Goal: Task Accomplishment & Management: Use online tool/utility

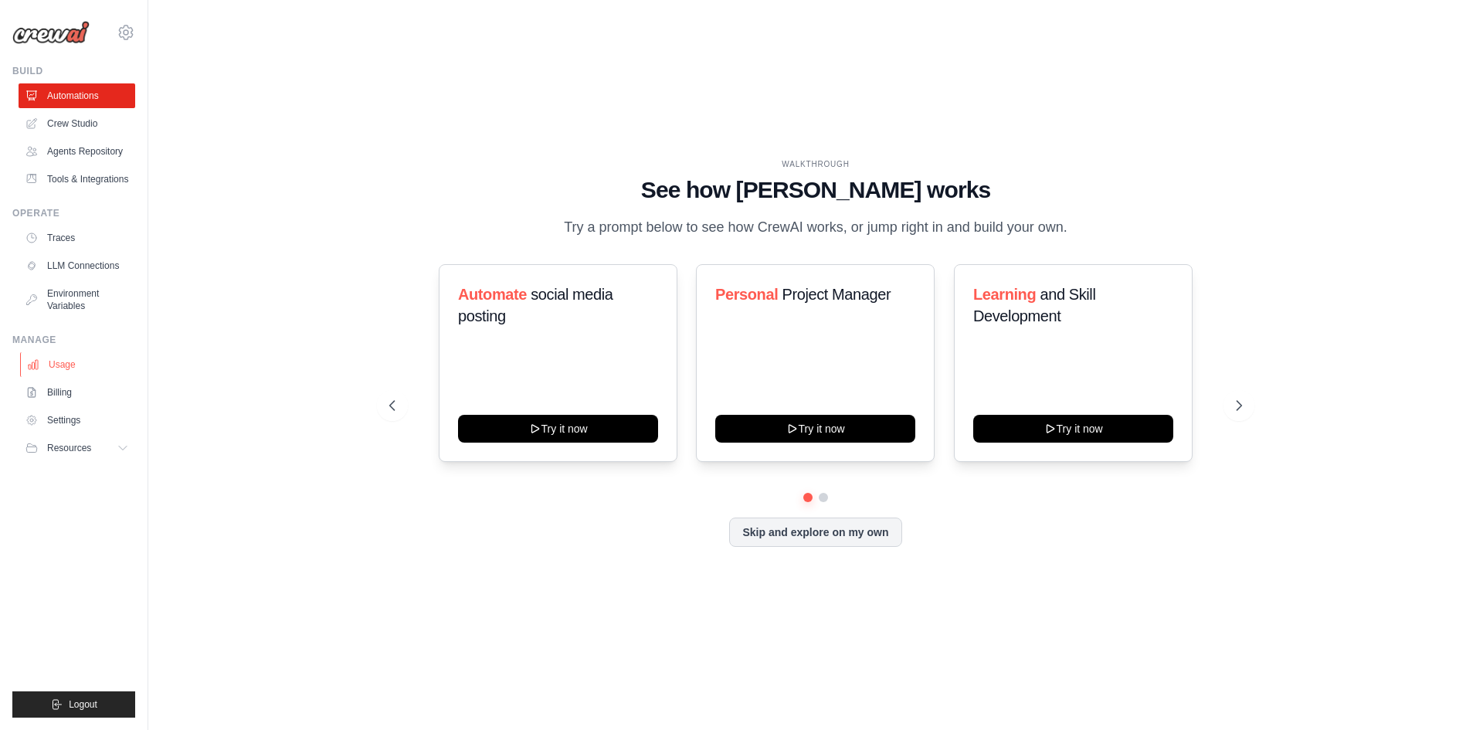
click at [65, 366] on link "Usage" at bounding box center [78, 364] width 117 height 25
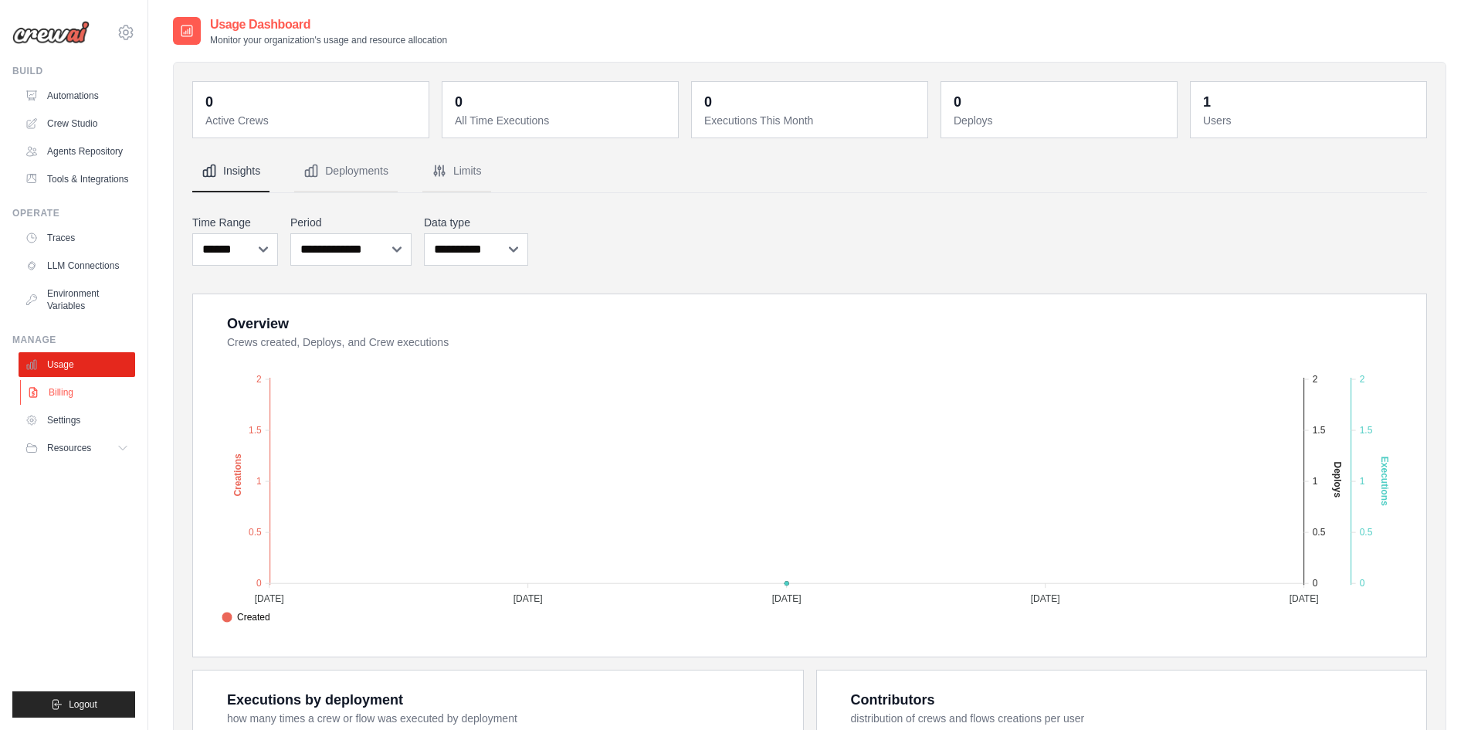
click at [65, 388] on link "Billing" at bounding box center [78, 392] width 117 height 25
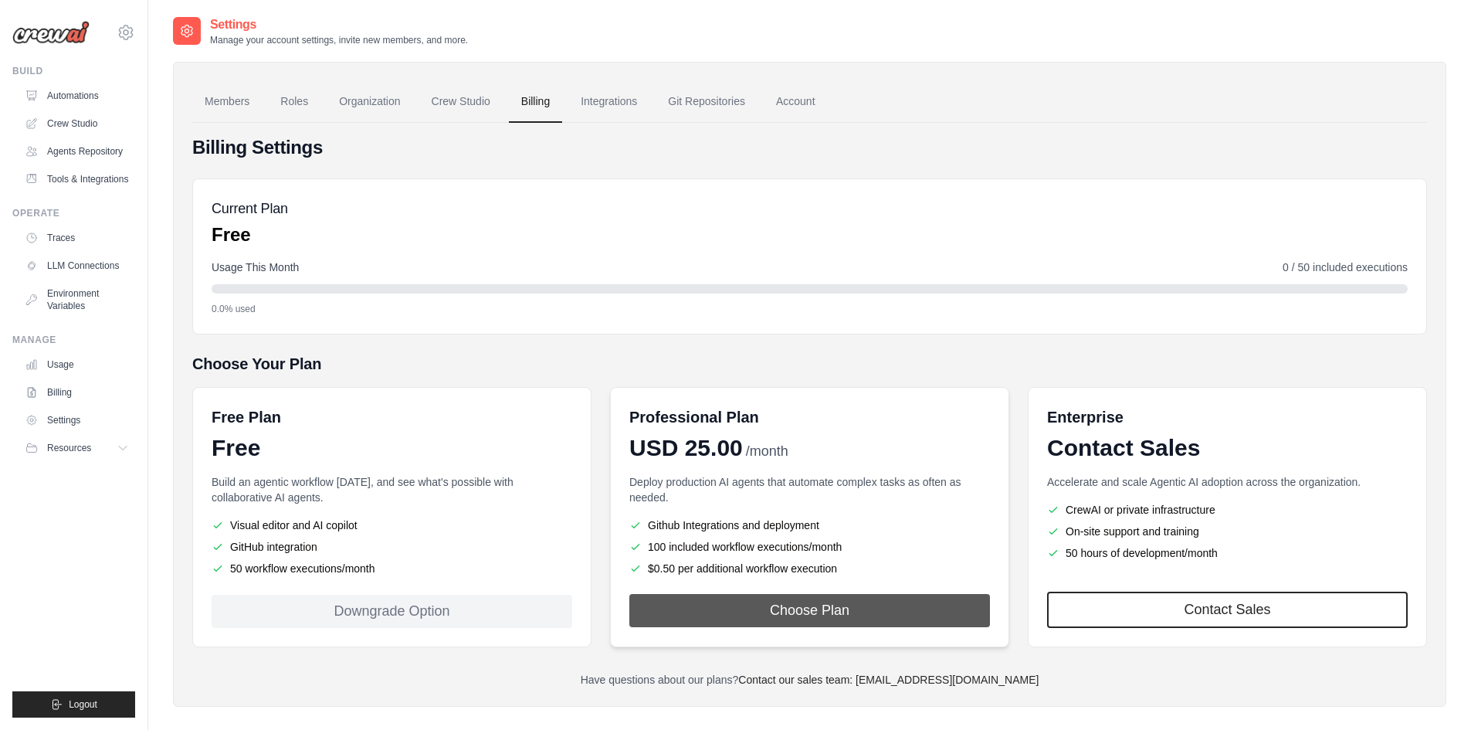
click at [848, 609] on button "Choose Plan" at bounding box center [809, 610] width 361 height 33
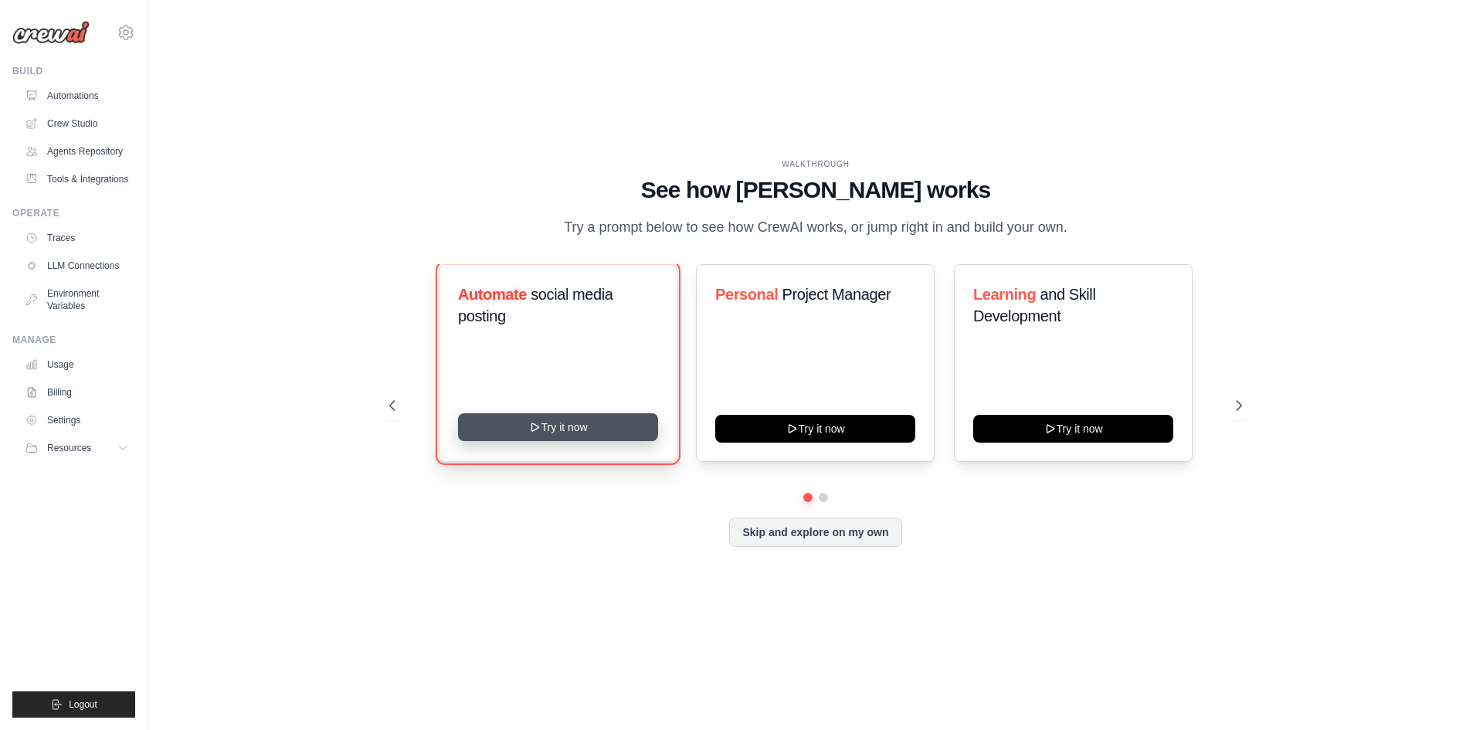
click at [549, 424] on button "Try it now" at bounding box center [558, 427] width 200 height 28
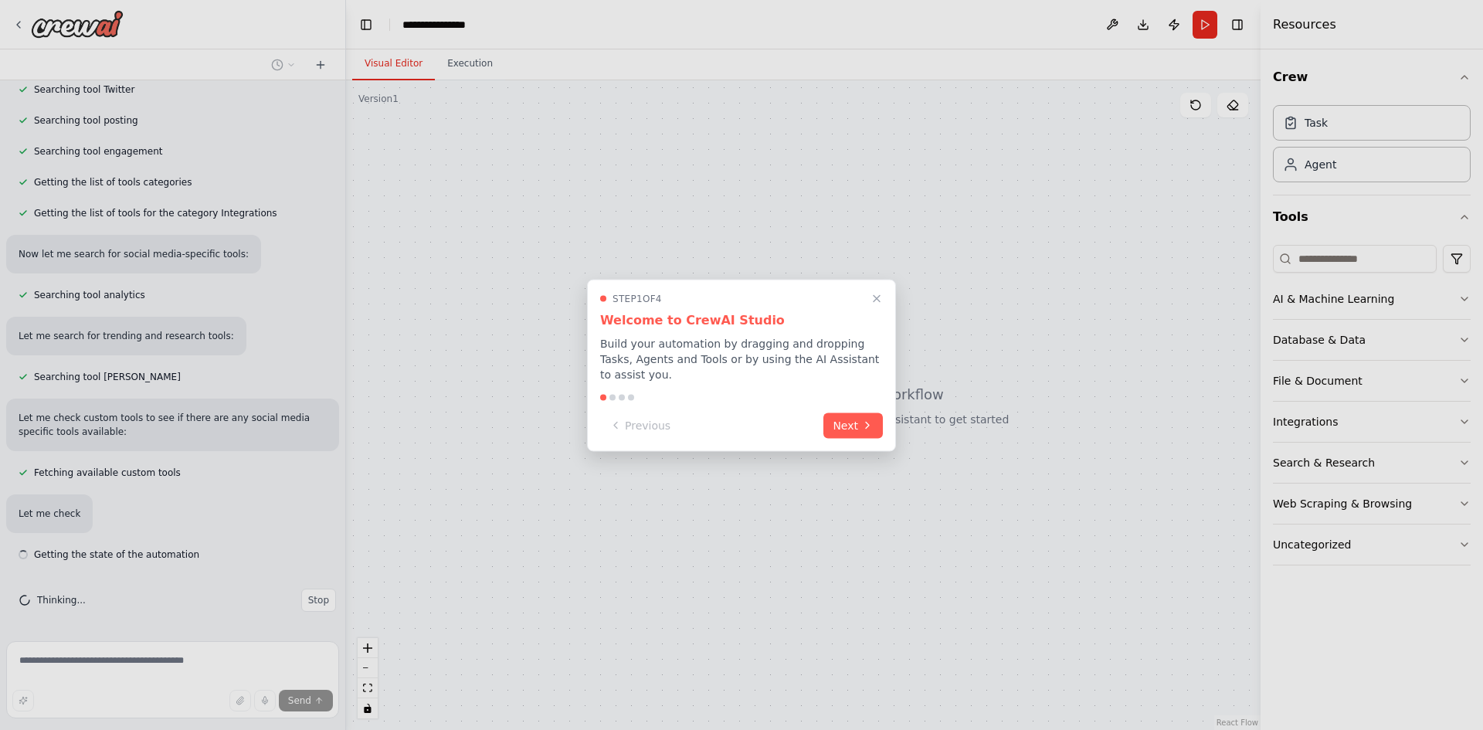
scroll to position [481, 0]
click at [863, 418] on icon at bounding box center [867, 424] width 12 height 12
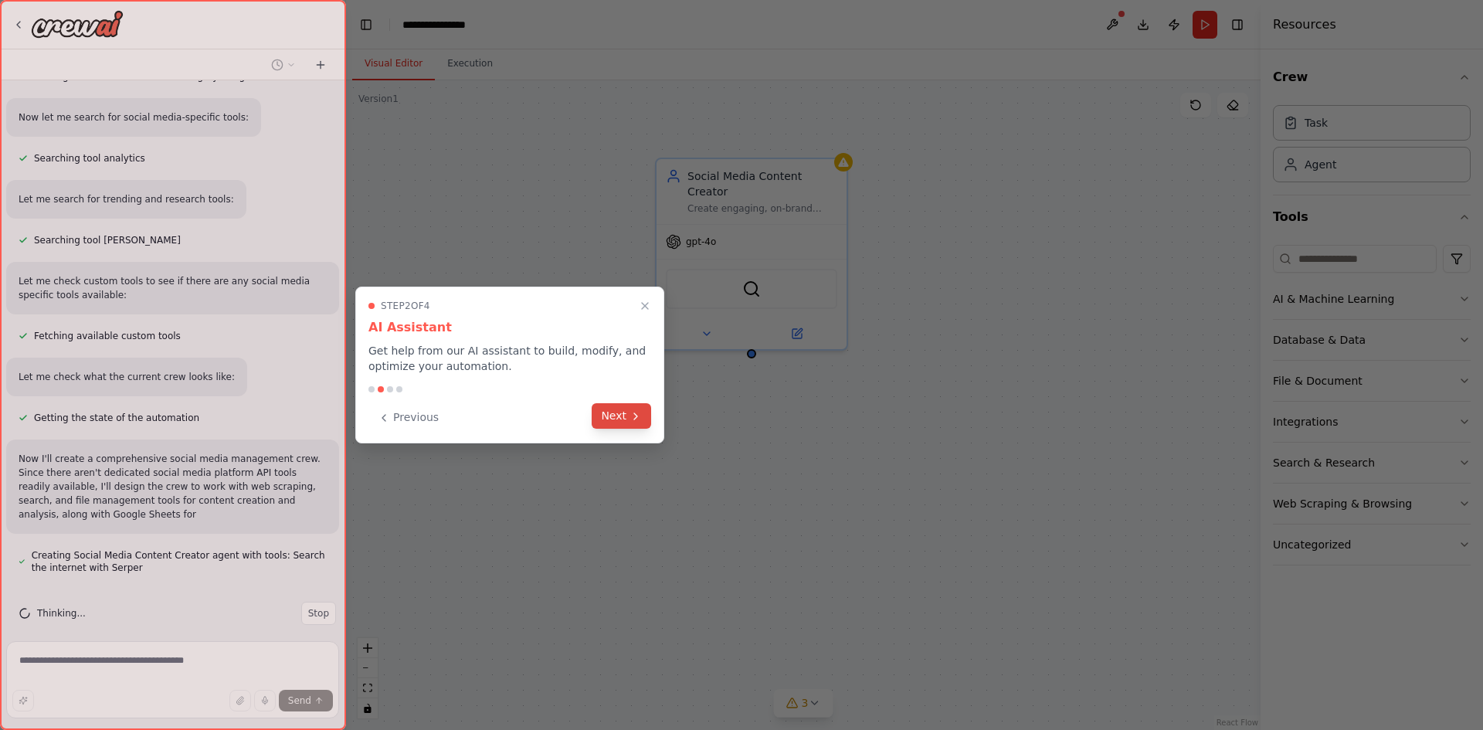
scroll to position [631, 0]
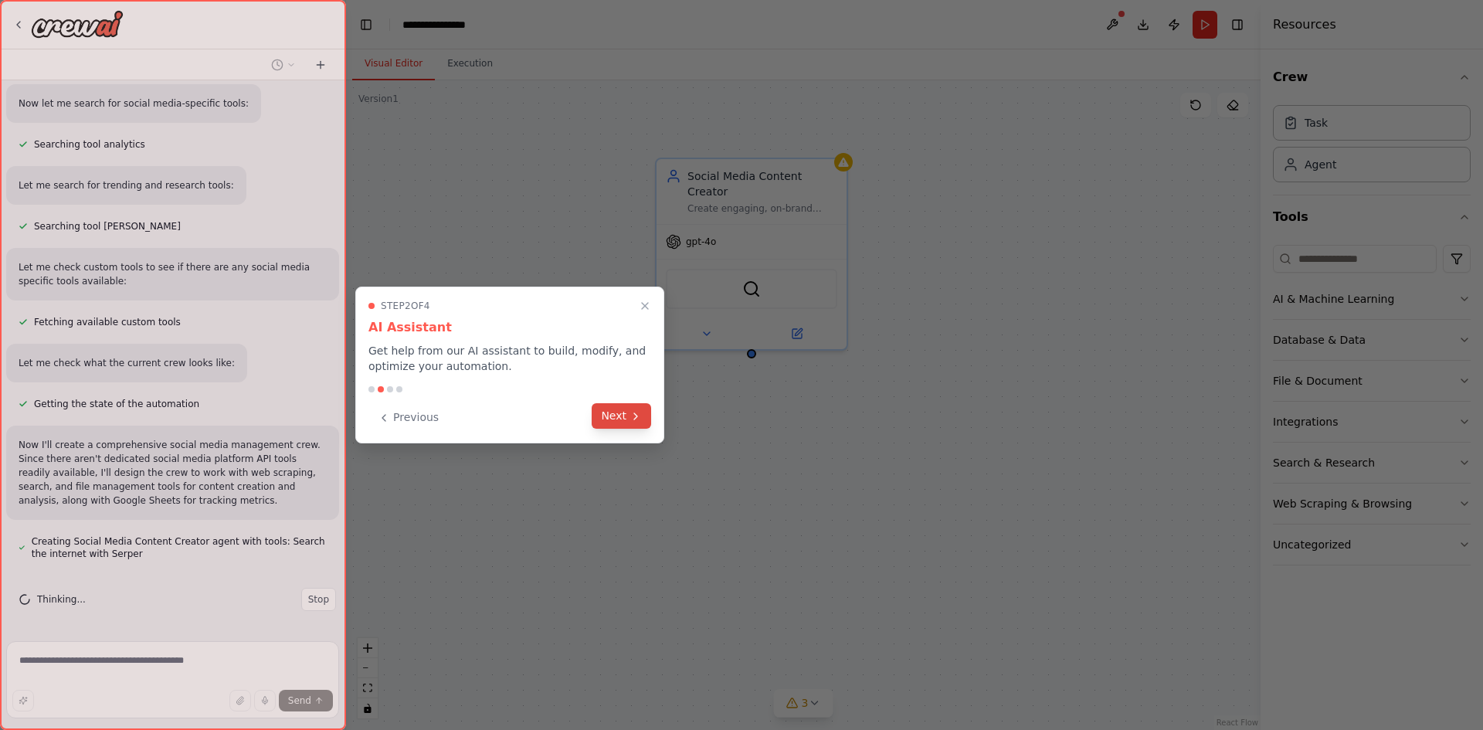
click at [630, 420] on icon at bounding box center [635, 416] width 12 height 12
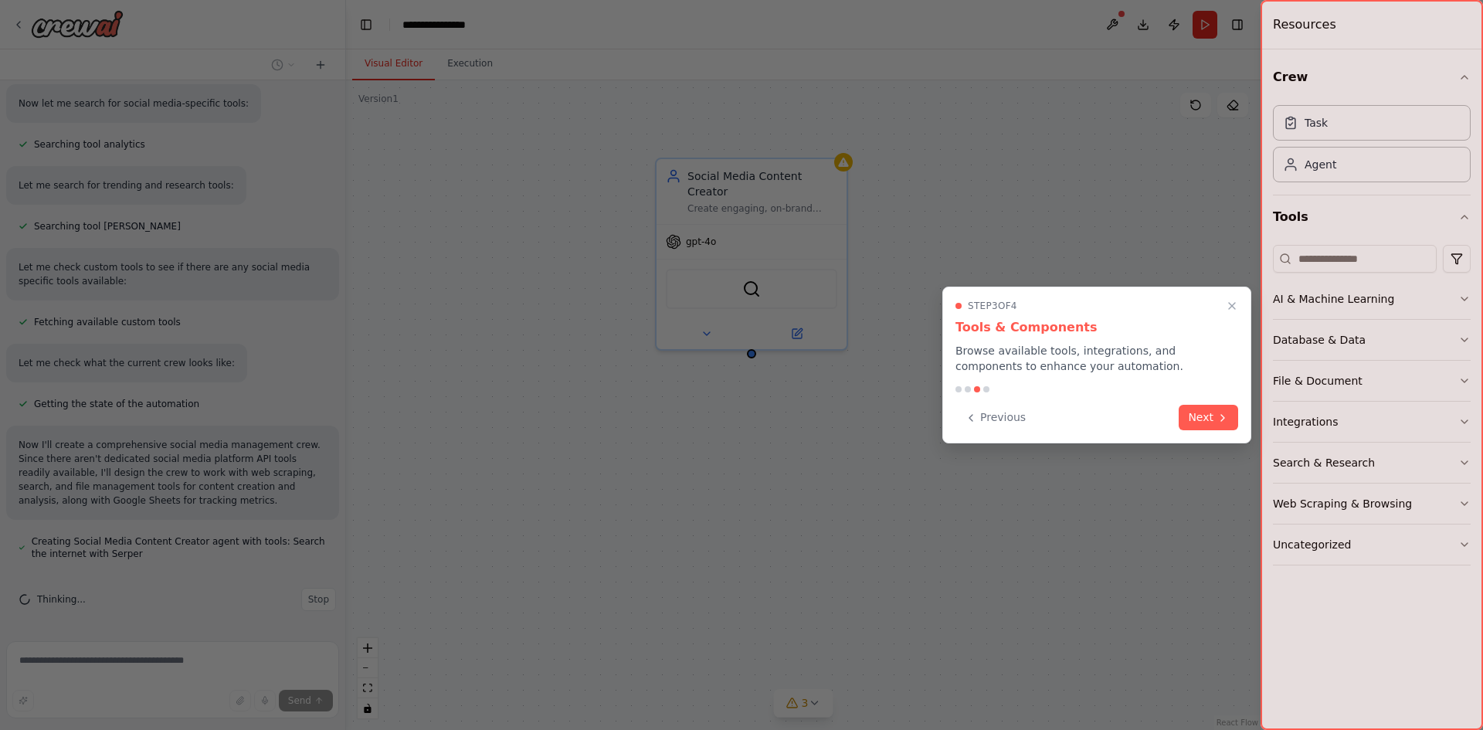
scroll to position [674, 0]
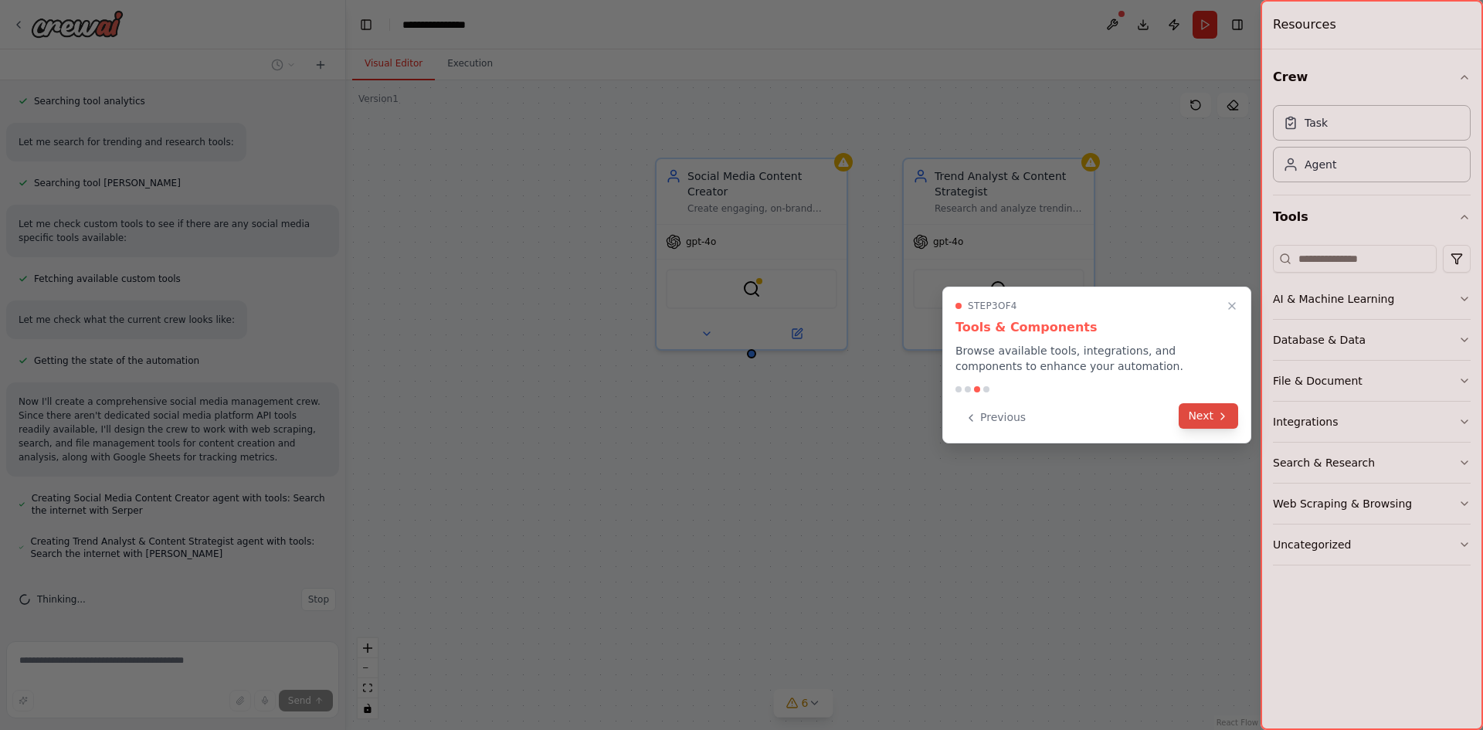
click at [1209, 412] on button "Next" at bounding box center [1207, 415] width 59 height 25
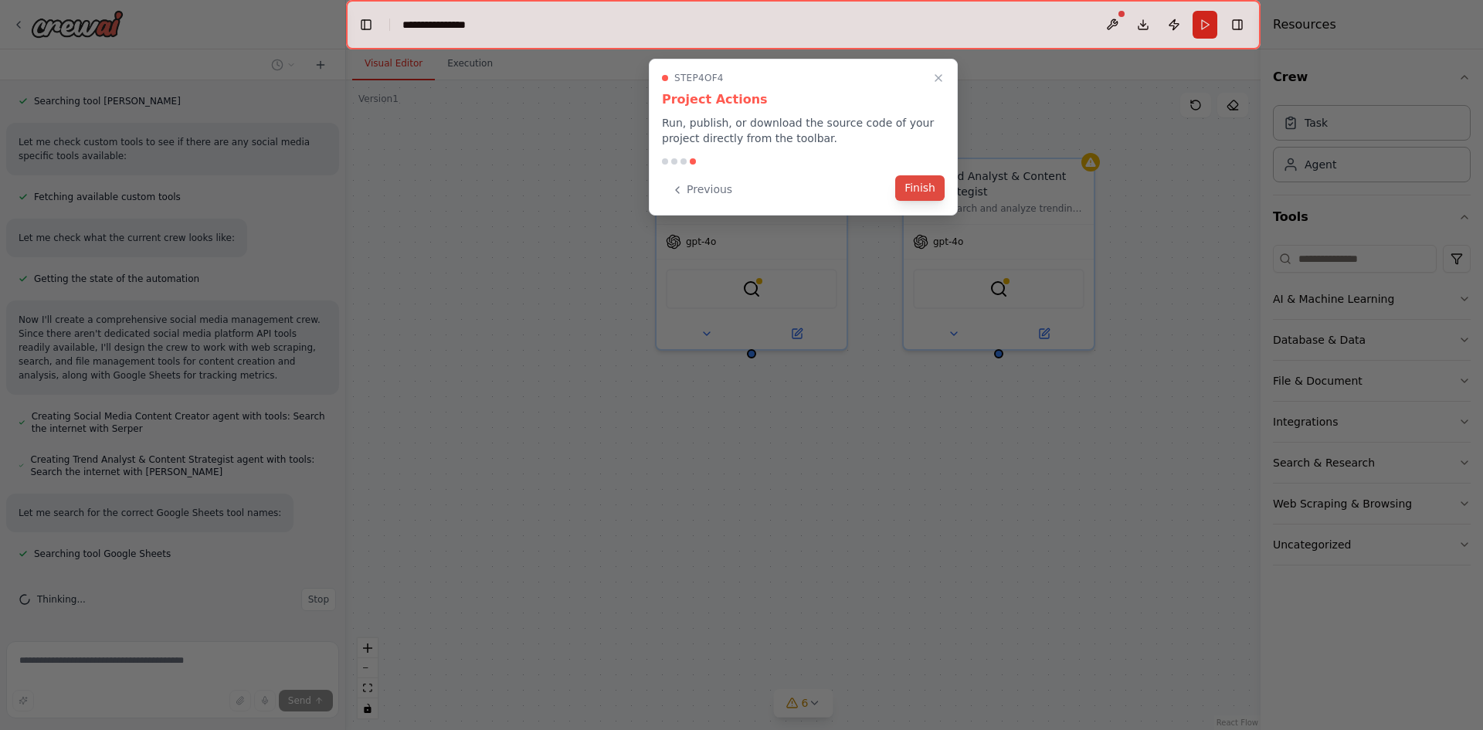
scroll to position [787, 0]
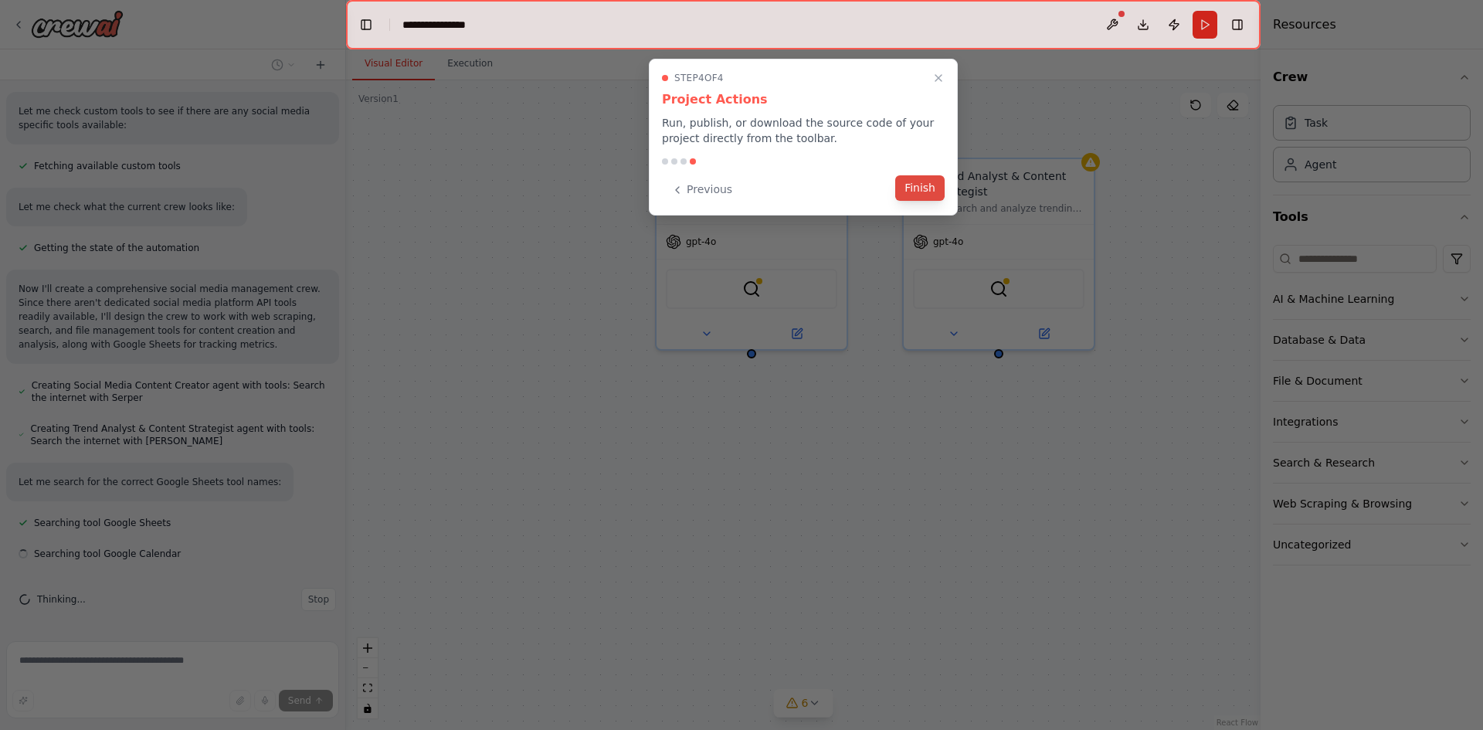
click at [930, 187] on button "Finish" at bounding box center [919, 187] width 49 height 25
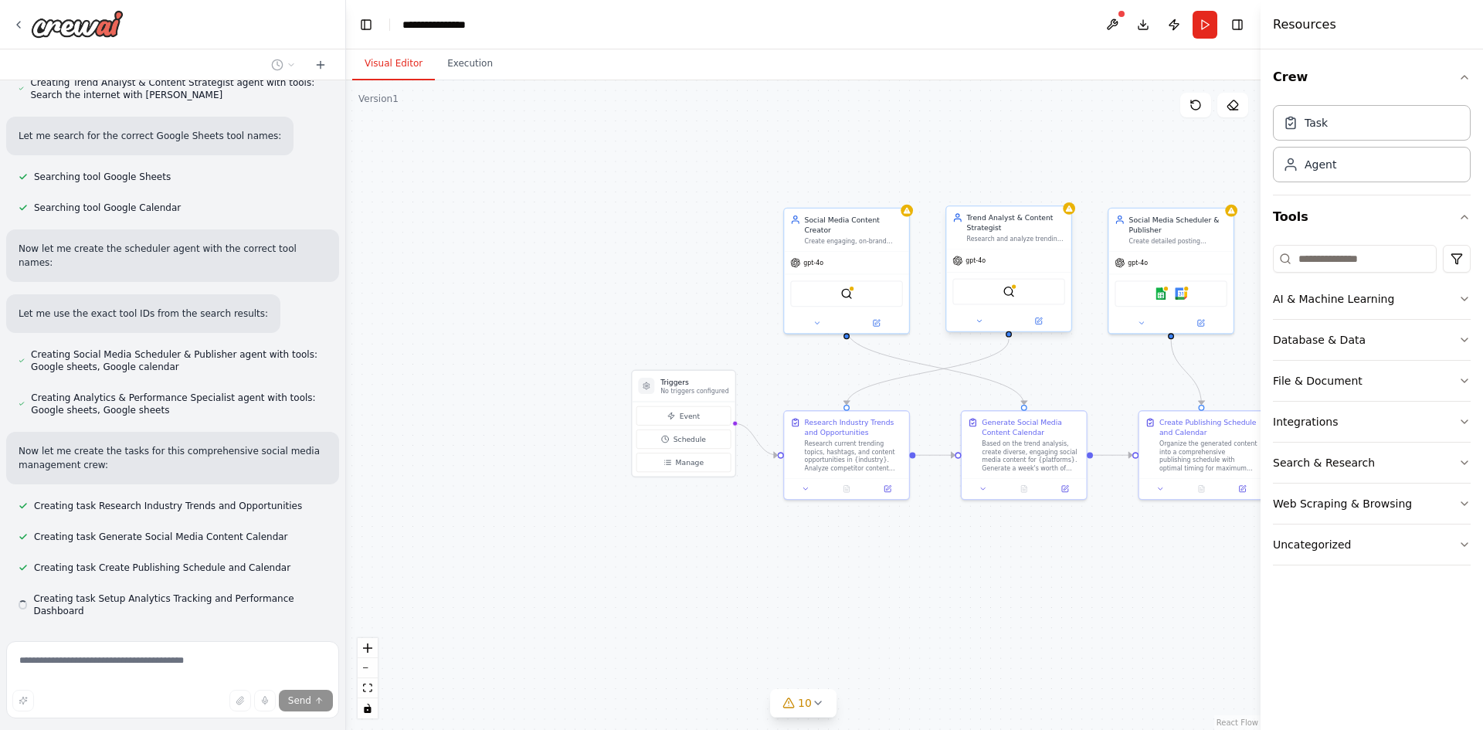
scroll to position [1164, 0]
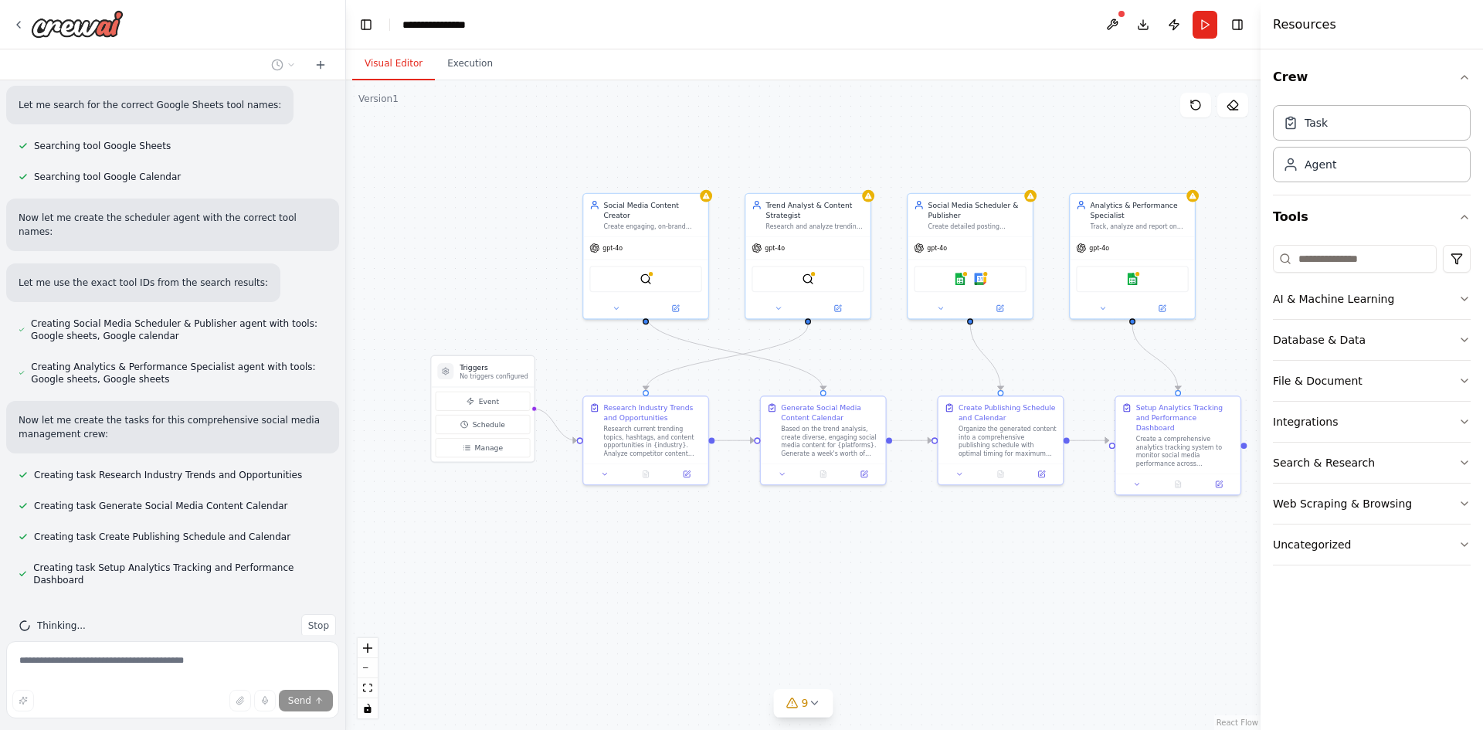
drag, startPoint x: 1117, startPoint y: 358, endPoint x: 917, endPoint y: 344, distance: 201.3
click at [917, 344] on div ".deletable-edge-delete-btn { width: 20px; height: 20px; border: 0px solid #ffff…" at bounding box center [803, 404] width 914 height 649
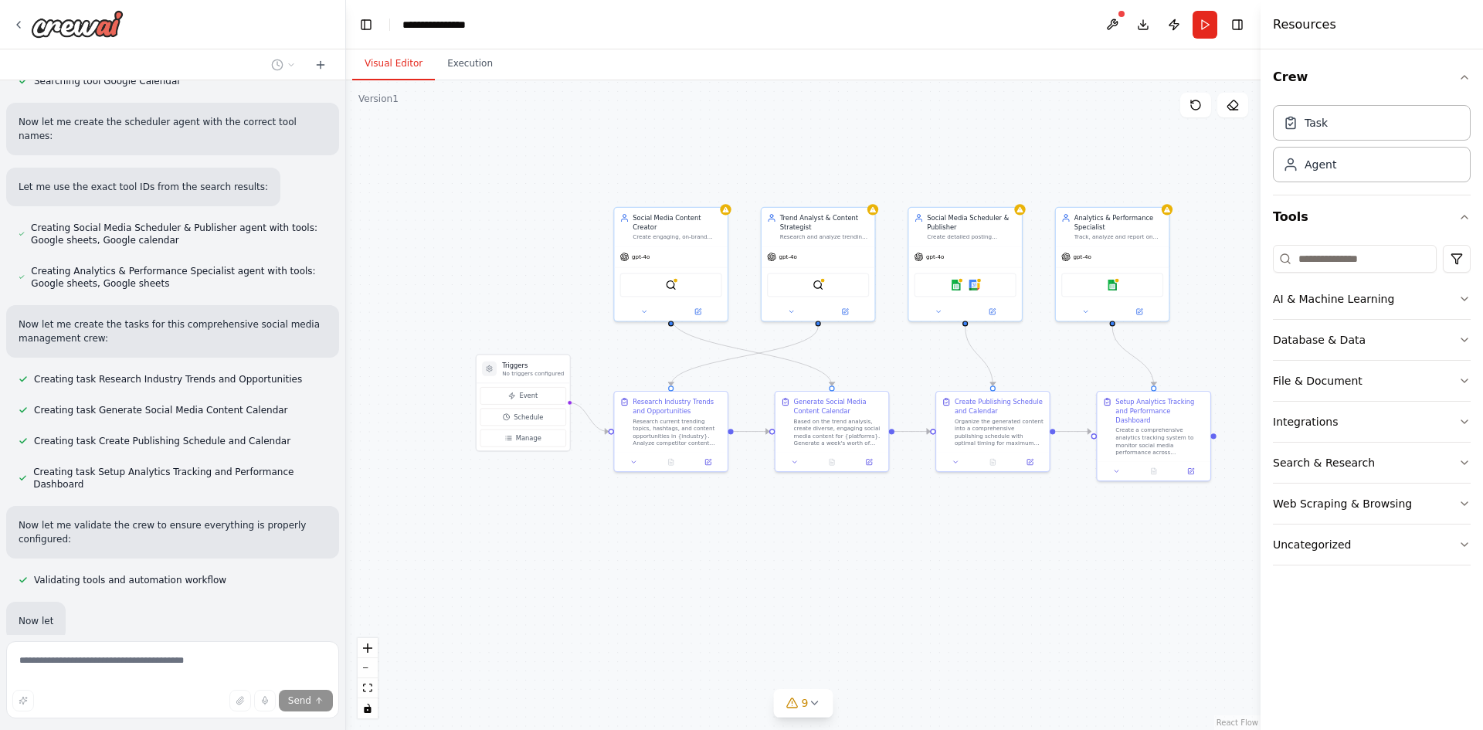
scroll to position [1341, 0]
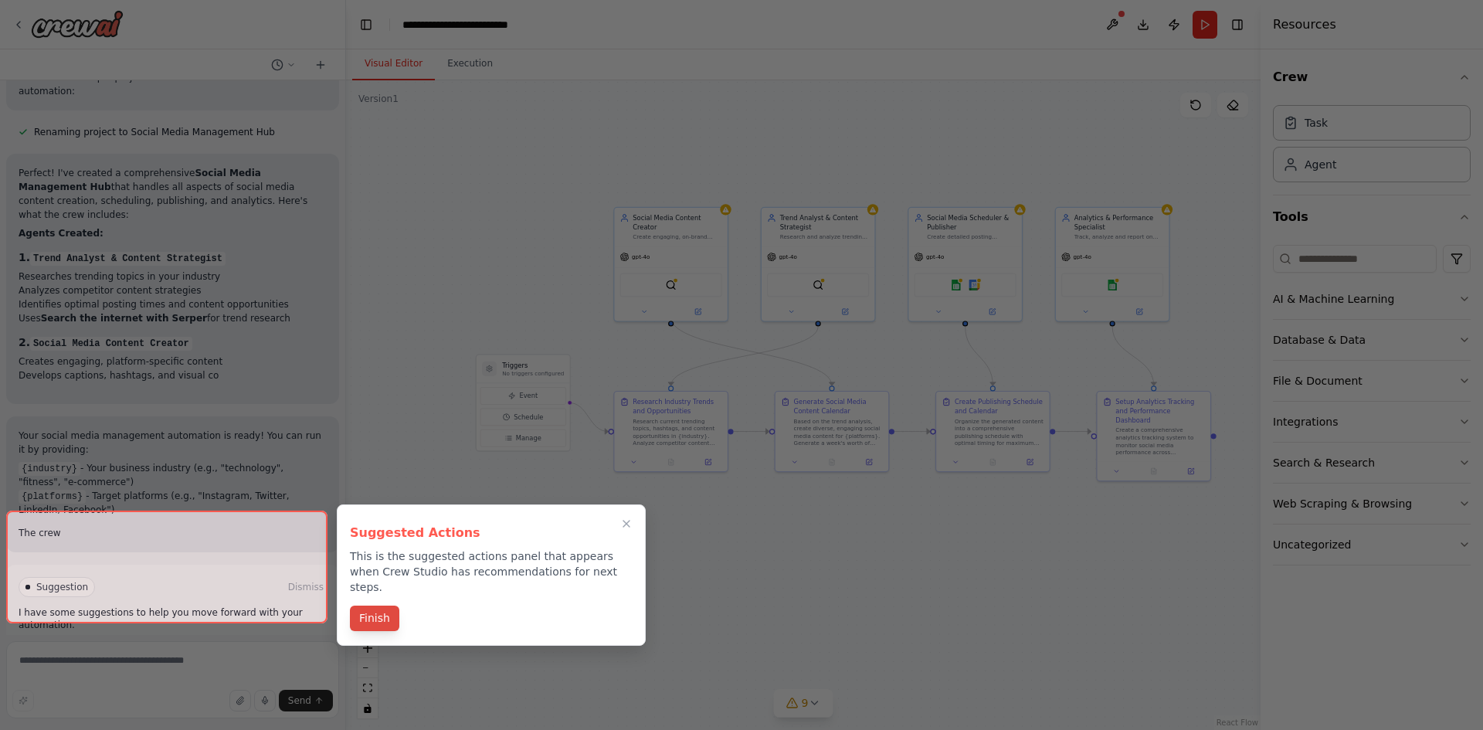
click at [383, 605] on button "Finish" at bounding box center [374, 617] width 49 height 25
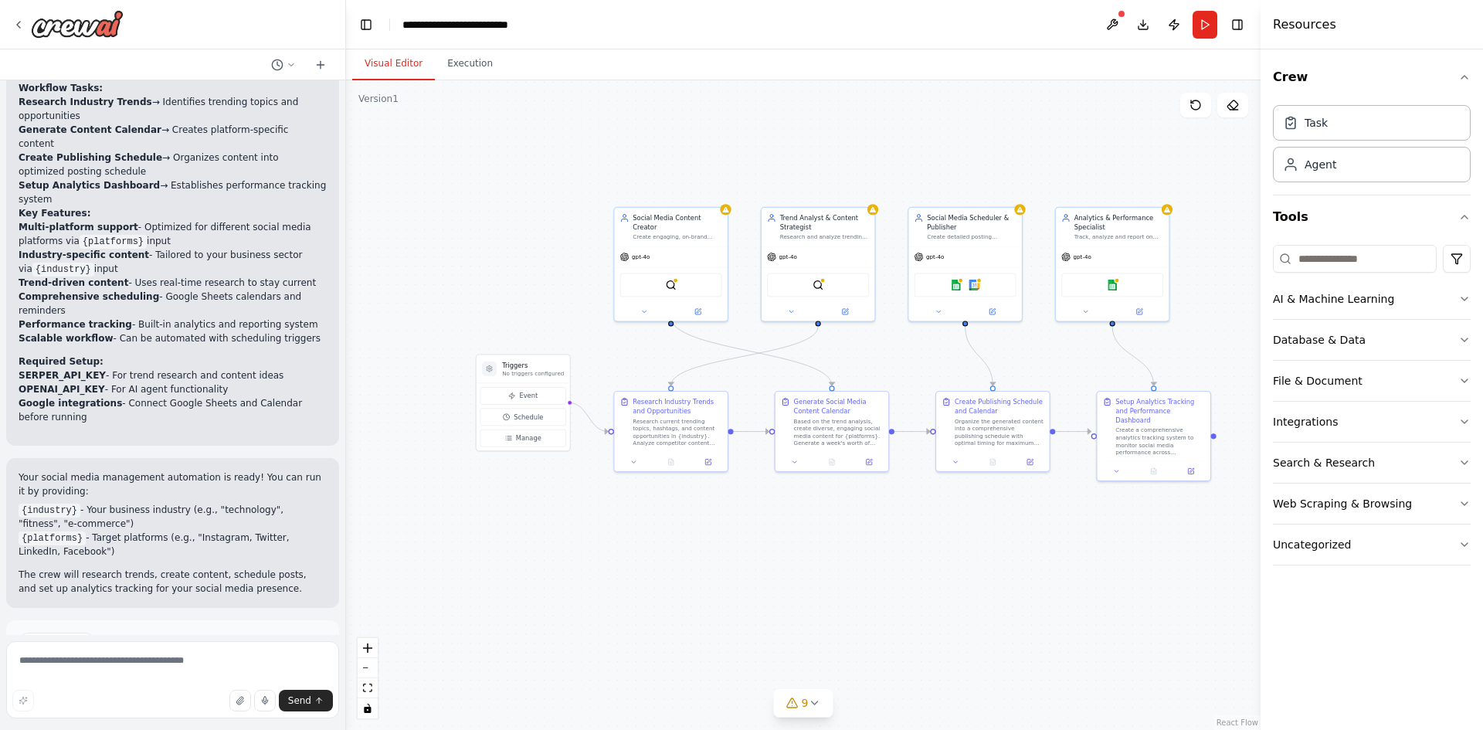
scroll to position [2325, 0]
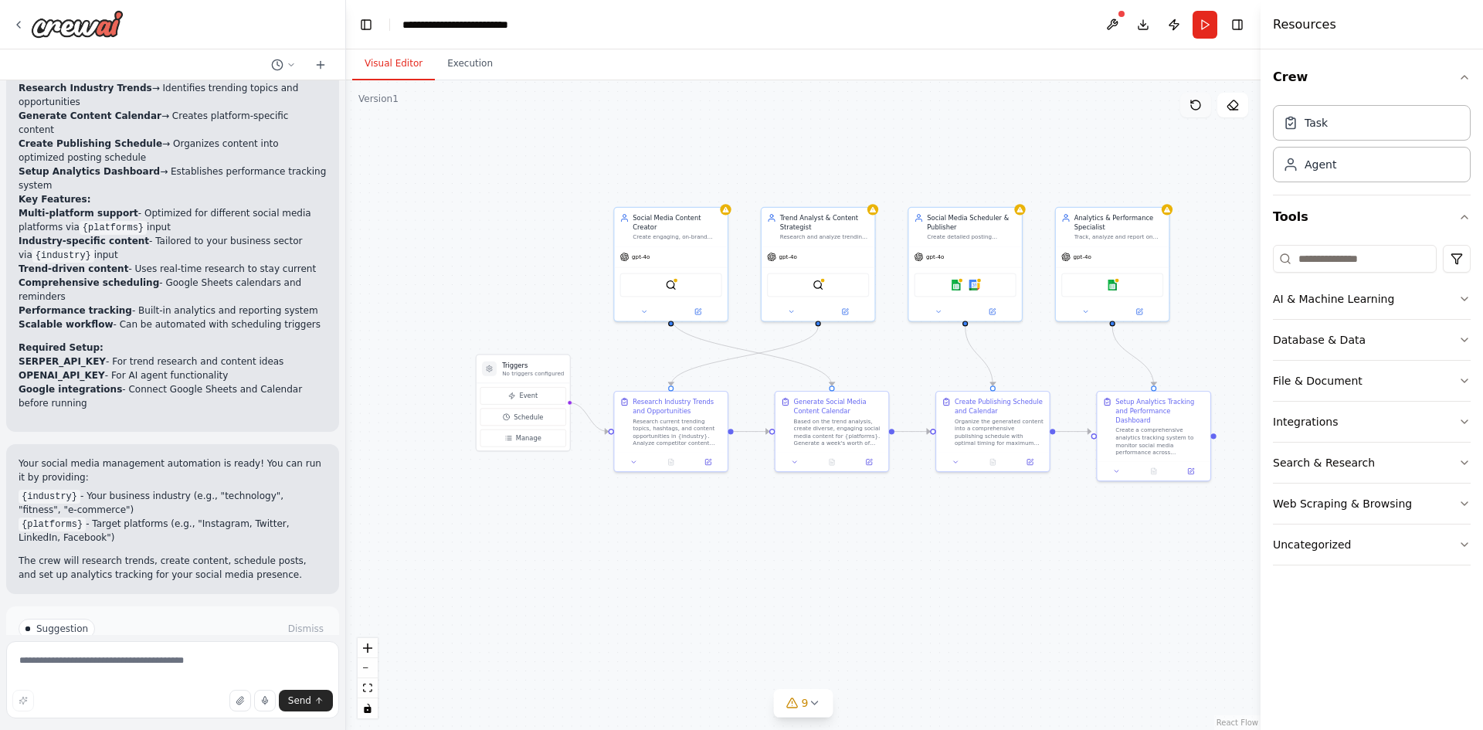
click at [1203, 109] on button at bounding box center [1195, 105] width 31 height 25
click at [1189, 107] on icon at bounding box center [1195, 105] width 12 height 12
click at [1195, 107] on icon at bounding box center [1195, 105] width 12 height 12
click at [1204, 25] on button "Run" at bounding box center [1204, 25] width 25 height 28
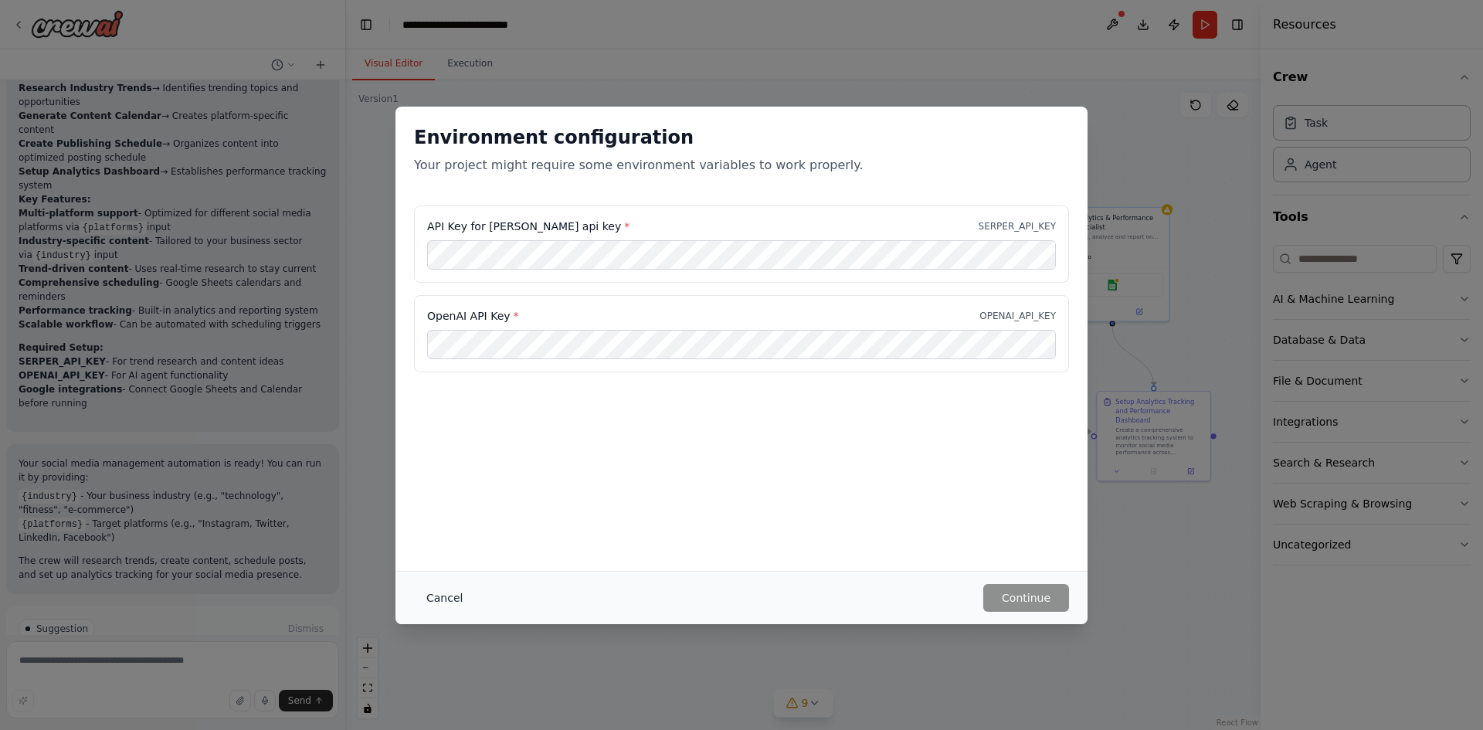
click at [432, 607] on button "Cancel" at bounding box center [444, 598] width 61 height 28
